Goal: Task Accomplishment & Management: Manage account settings

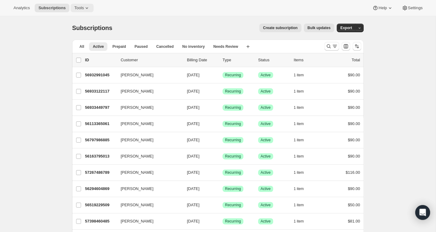
click at [90, 7] on icon at bounding box center [87, 8] width 6 height 6
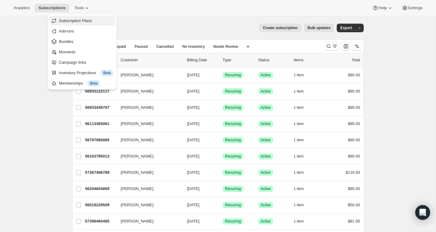
click at [82, 20] on span "Subscription Plans" at bounding box center [75, 20] width 33 height 5
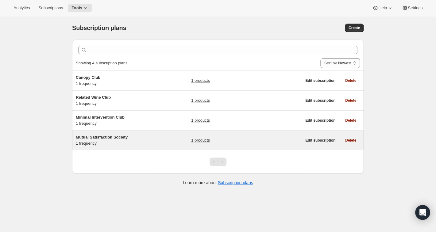
click at [96, 137] on span "Mutual Satisfaction Society" at bounding box center [102, 137] width 52 height 5
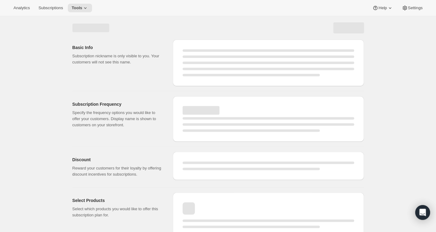
select select "WEEK"
select select "MONTH"
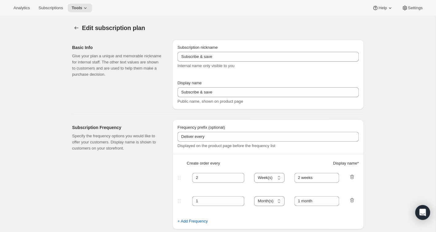
type input "Mutual Satisfaction Society"
type input "Shipped every"
type input "1"
select select "MONTH"
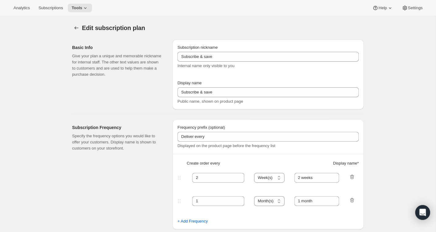
type input "month on the 15th."
type input "No obligation, modify or cancel your subscription at any time."
checkbox input "true"
select select "MONTHDAY"
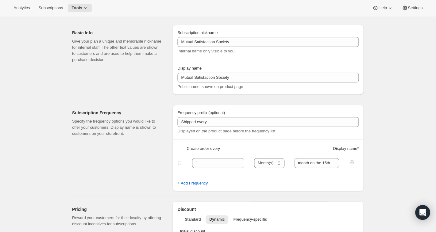
scroll to position [18, 0]
